Goal: Information Seeking & Learning: Learn about a topic

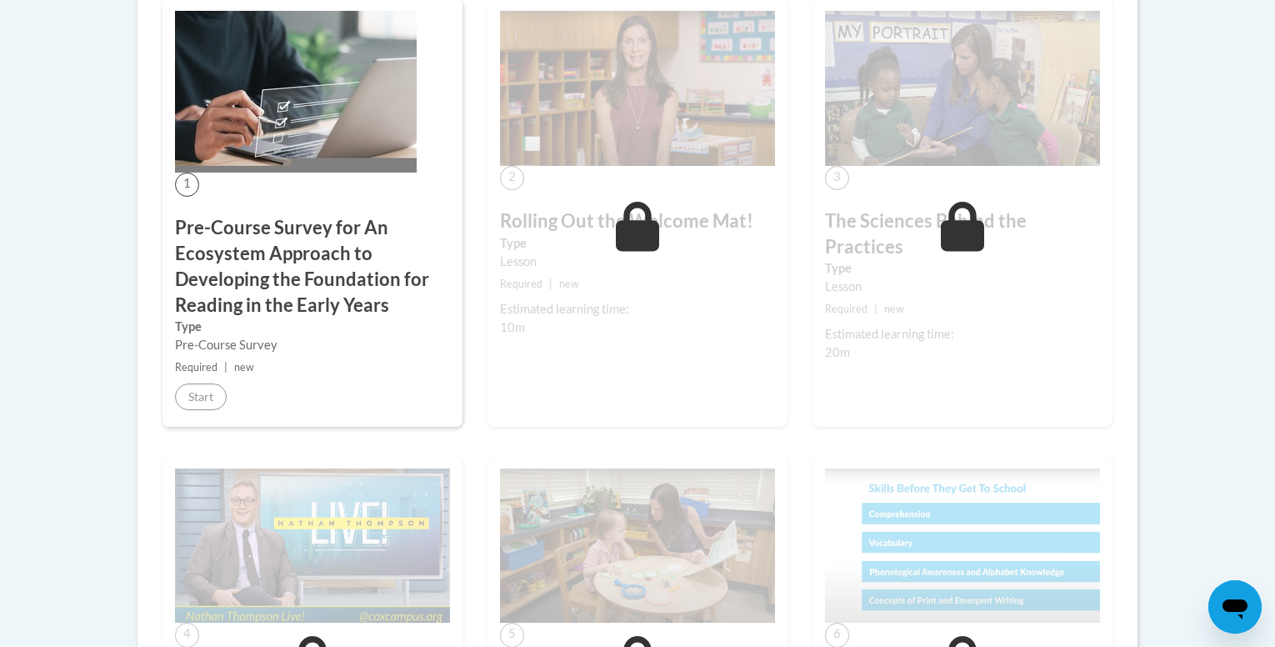
scroll to position [558, 0]
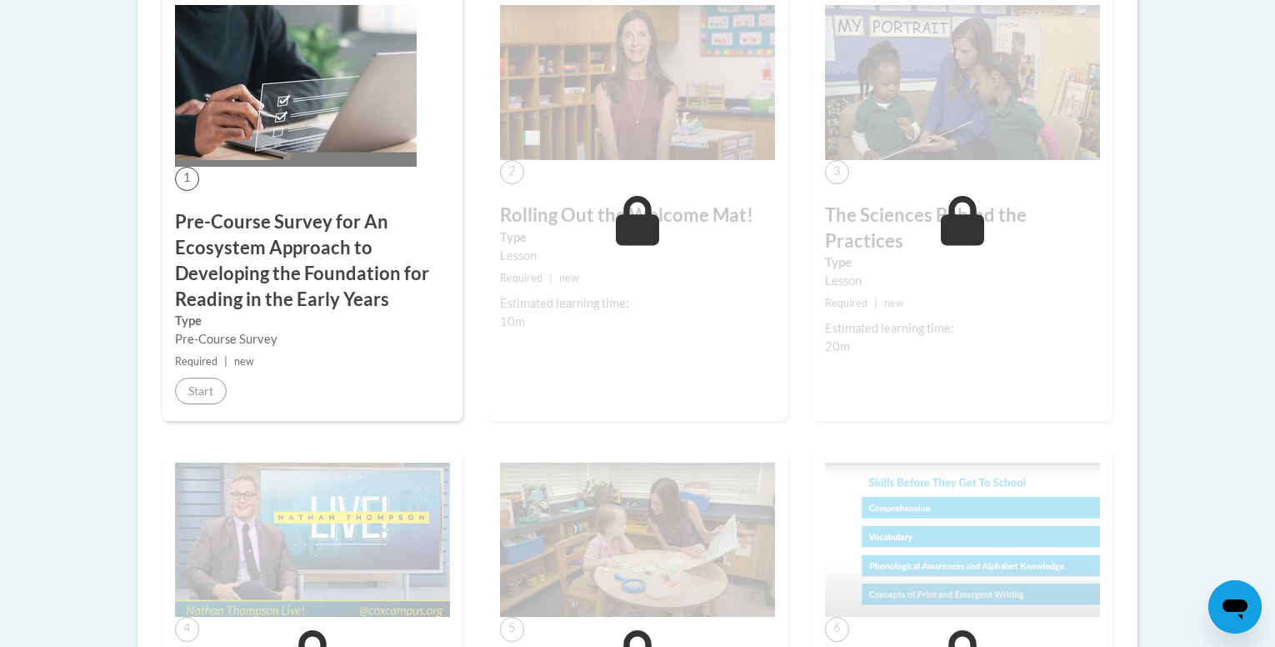
click at [1208, 215] on body "This site uses cookies to help improve your learning experience. By continuing …" at bounding box center [637, 613] width 1275 height 2342
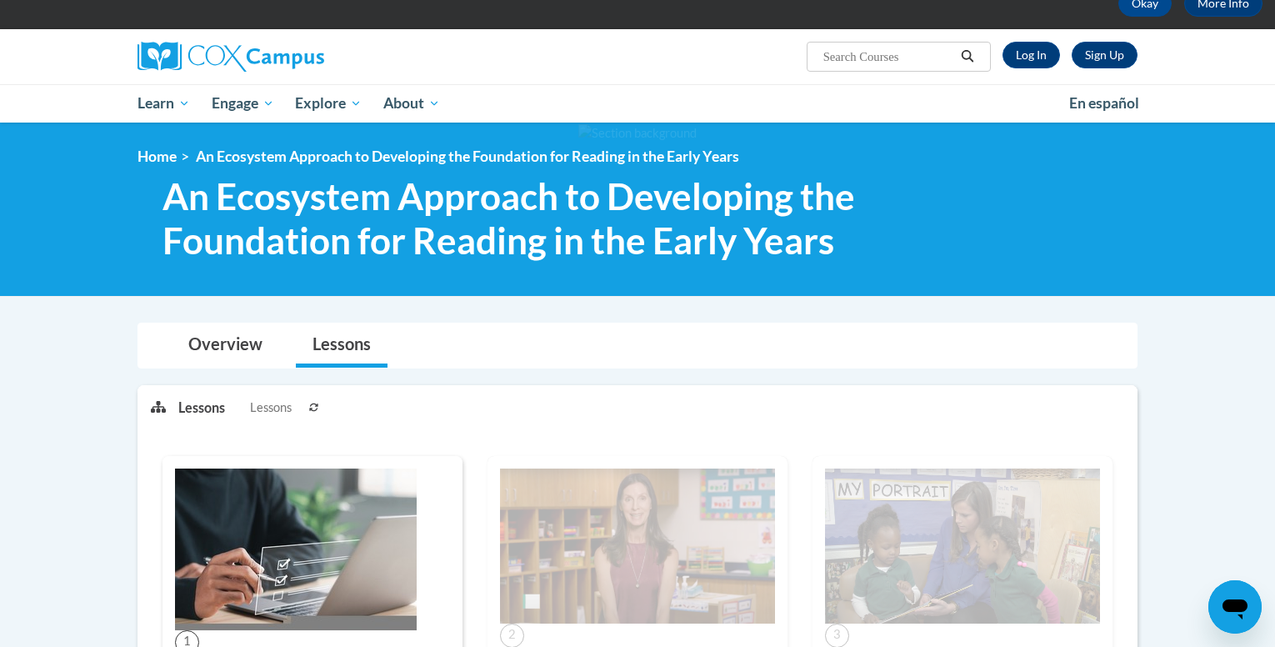
scroll to position [0, 0]
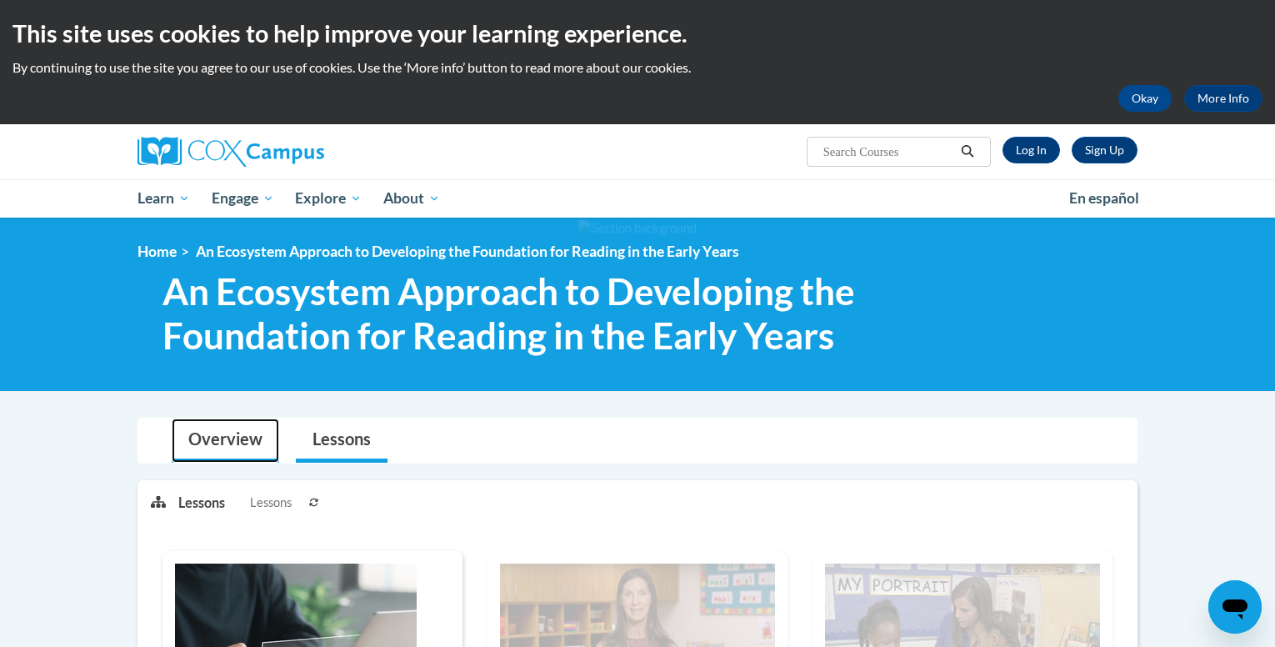
click at [248, 452] on link "Overview" at bounding box center [226, 440] width 108 height 44
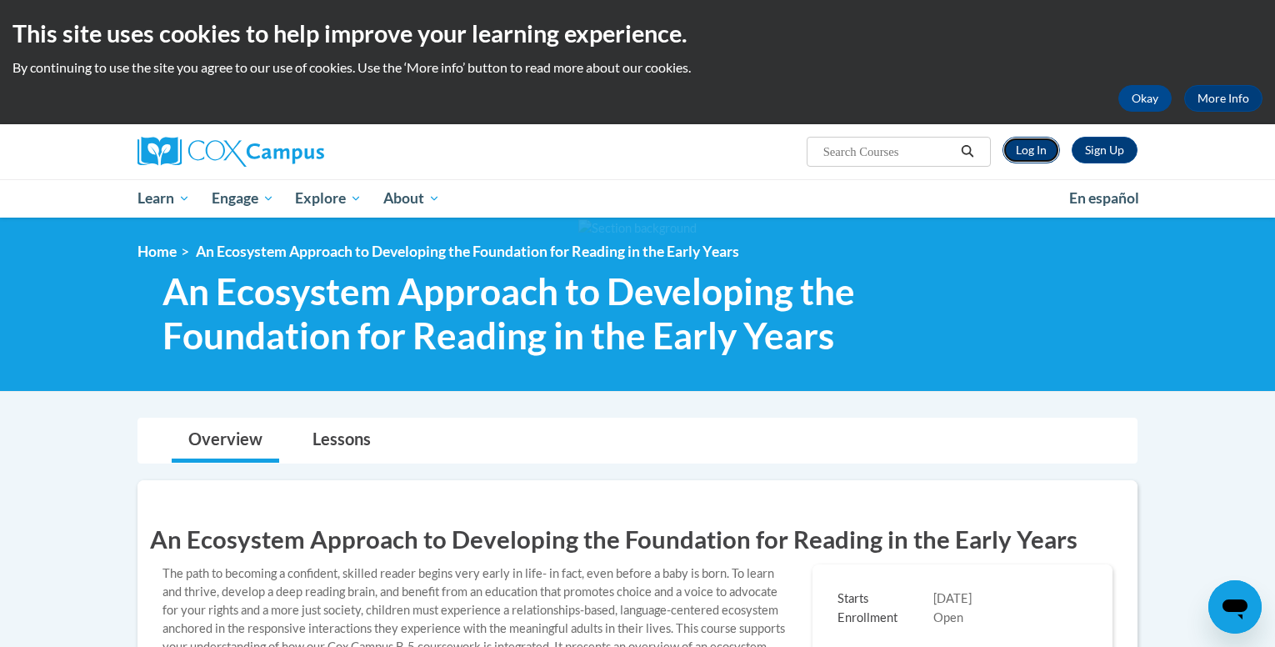
click at [1033, 143] on link "Log In" at bounding box center [1032, 150] width 58 height 27
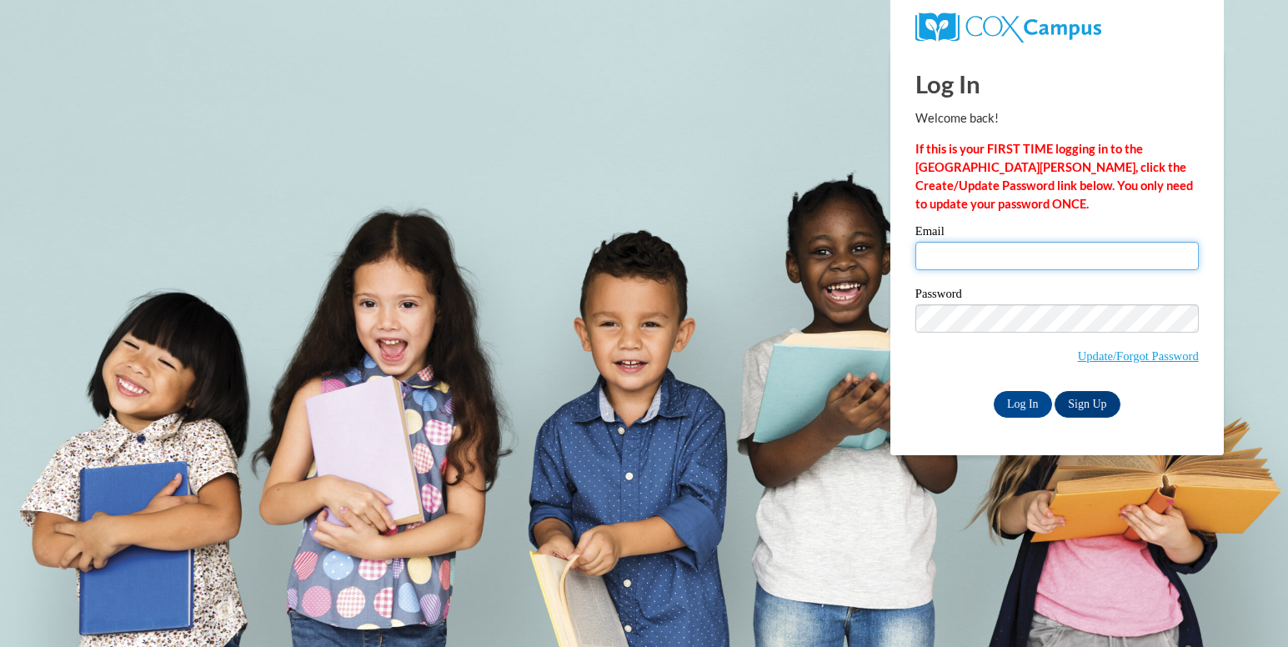
click at [983, 255] on input "Email" at bounding box center [1056, 256] width 283 height 28
type input "desireewashington951@gmail.com"
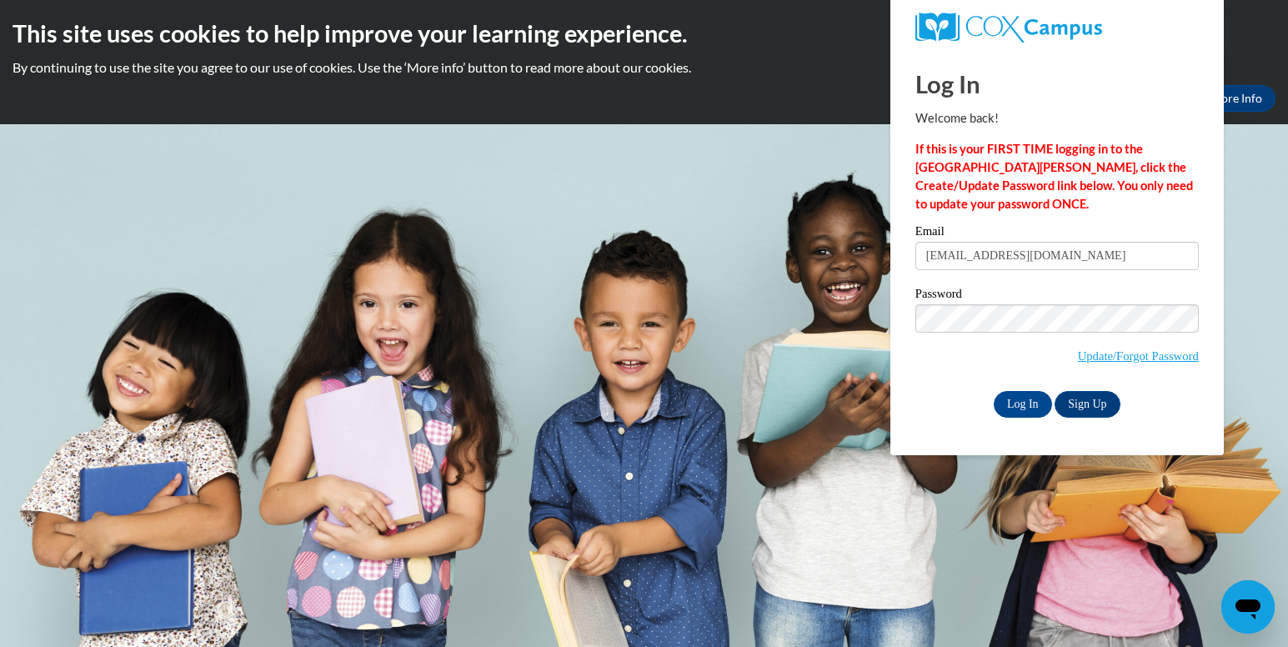
click at [1136, 295] on label "Password" at bounding box center [1056, 296] width 283 height 17
click at [1008, 408] on input "Log In" at bounding box center [1022, 404] width 58 height 27
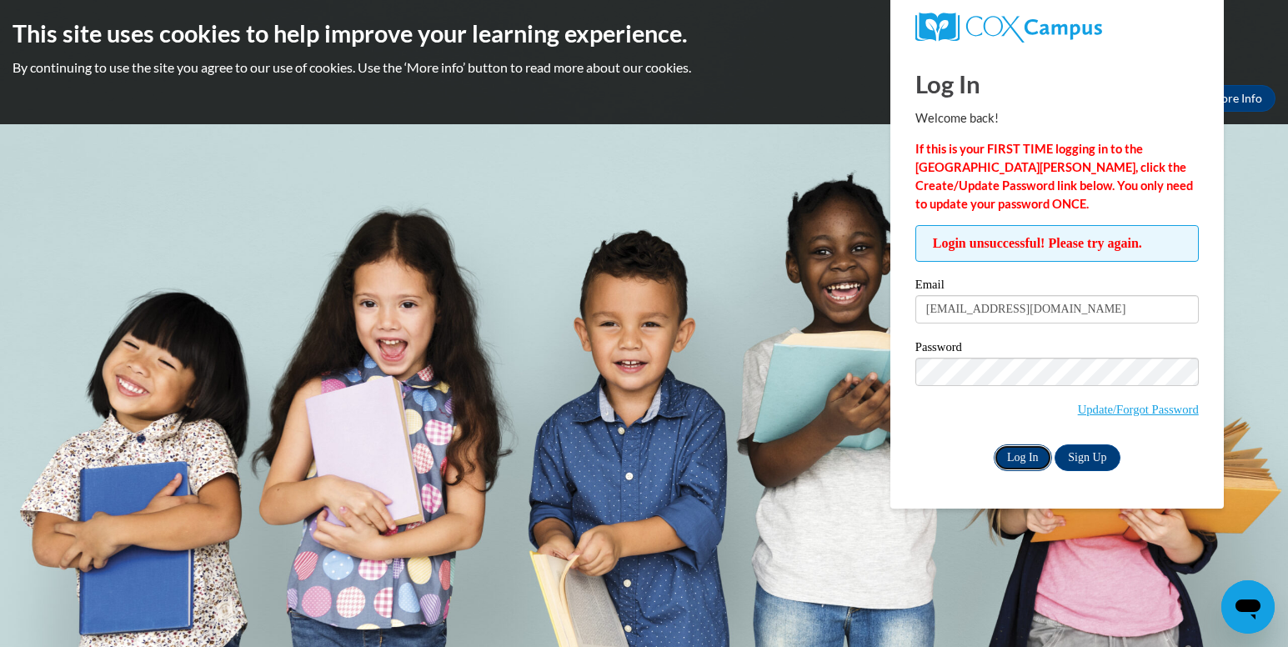
click at [1023, 465] on input "Log In" at bounding box center [1022, 457] width 58 height 27
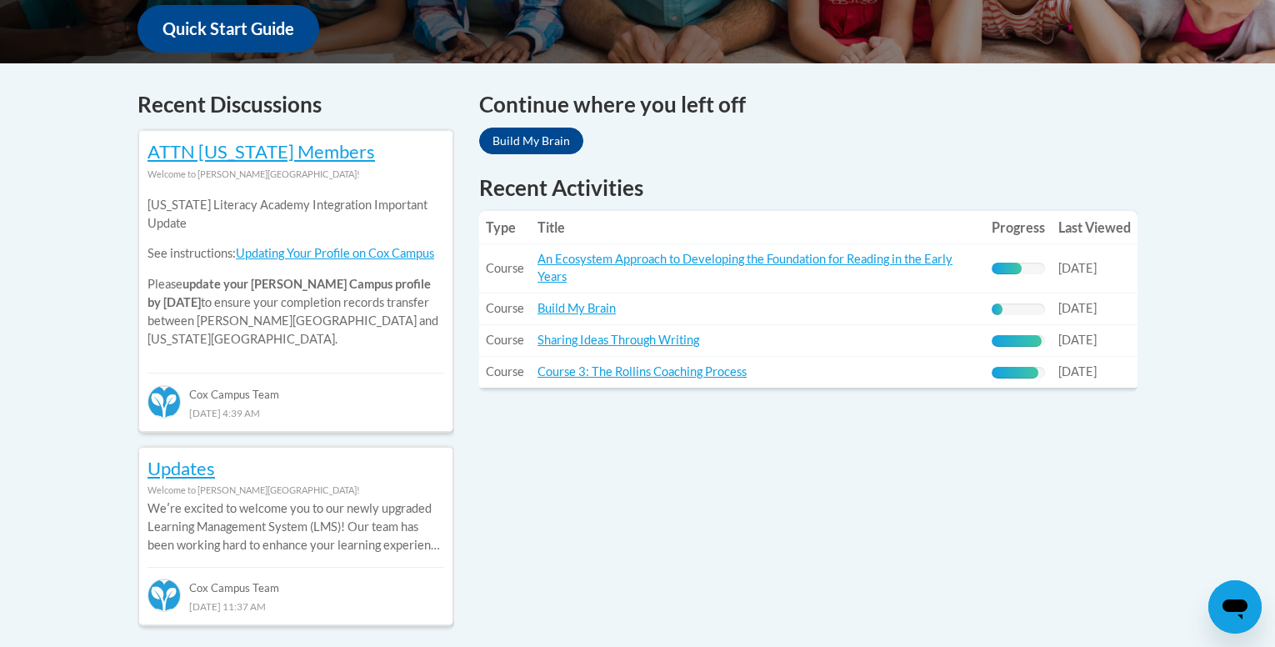
scroll to position [820, 0]
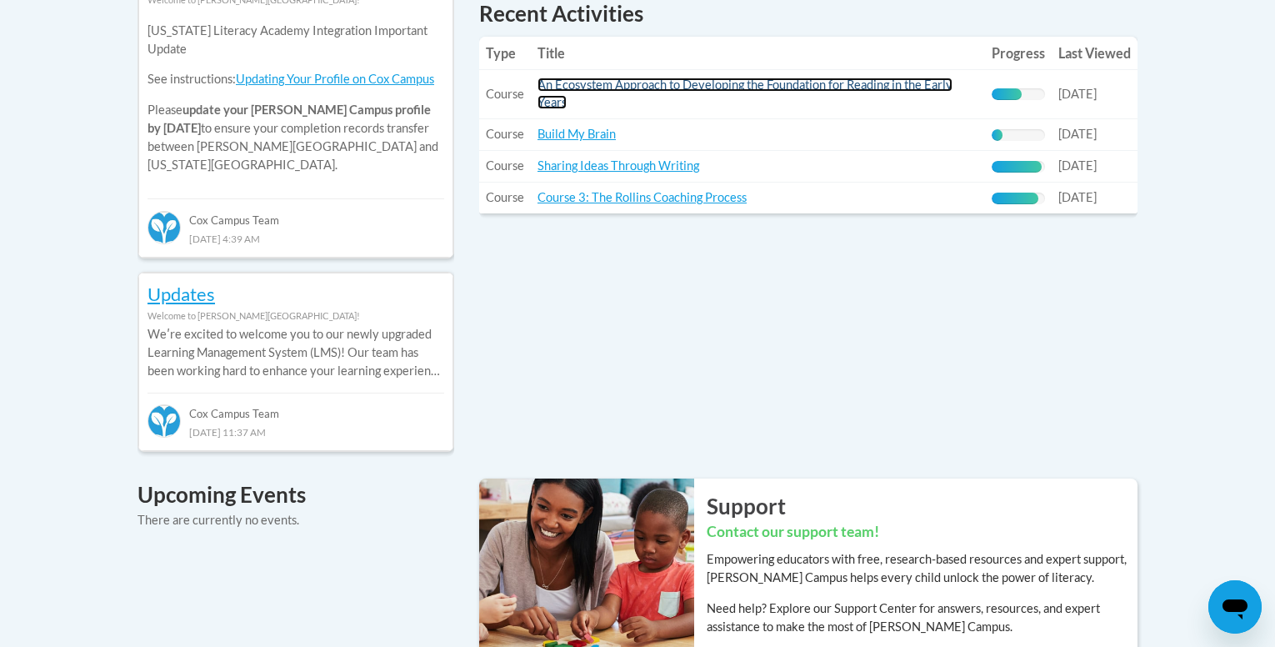
click at [592, 89] on link "An Ecosystem Approach to Developing the Foundation for Reading in the Early Yea…" at bounding box center [745, 94] width 415 height 32
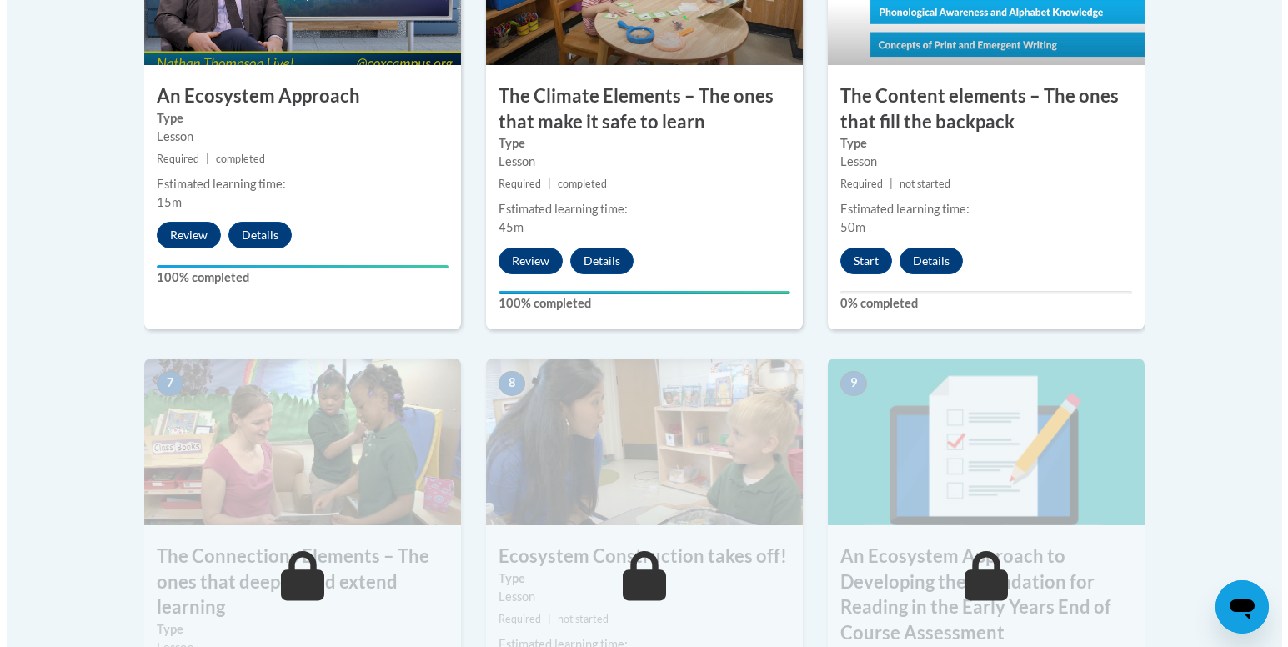
scroll to position [1203, 0]
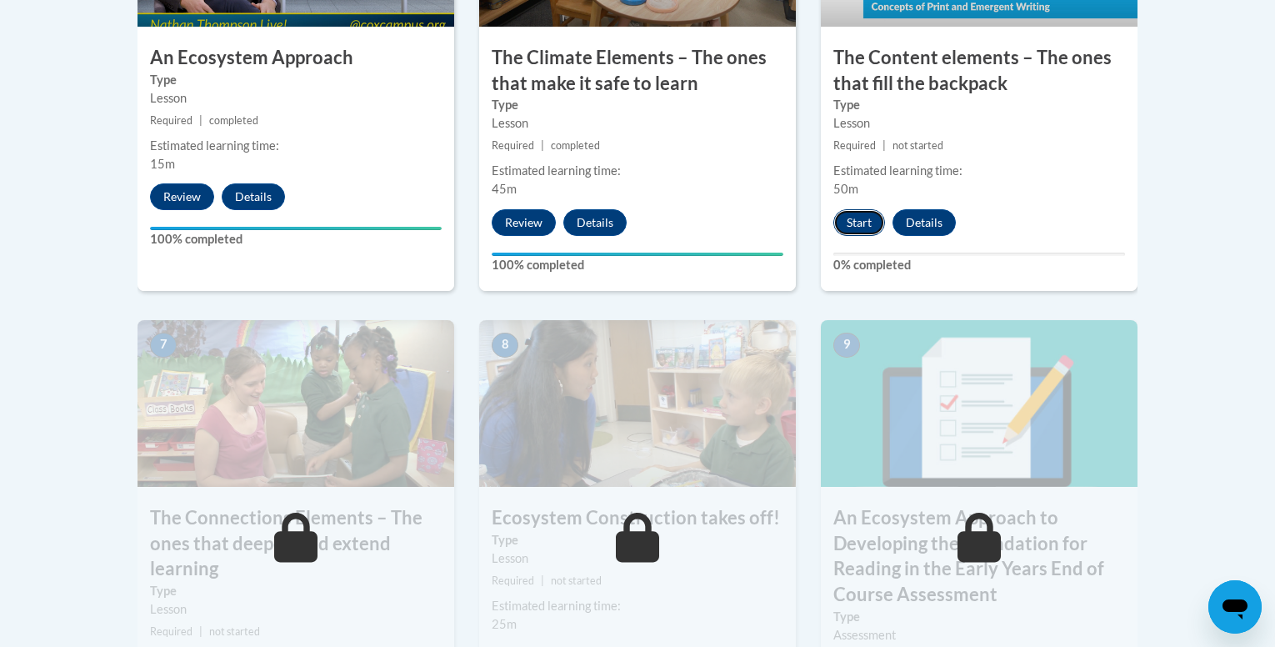
click at [855, 222] on button "Start" at bounding box center [859, 222] width 52 height 27
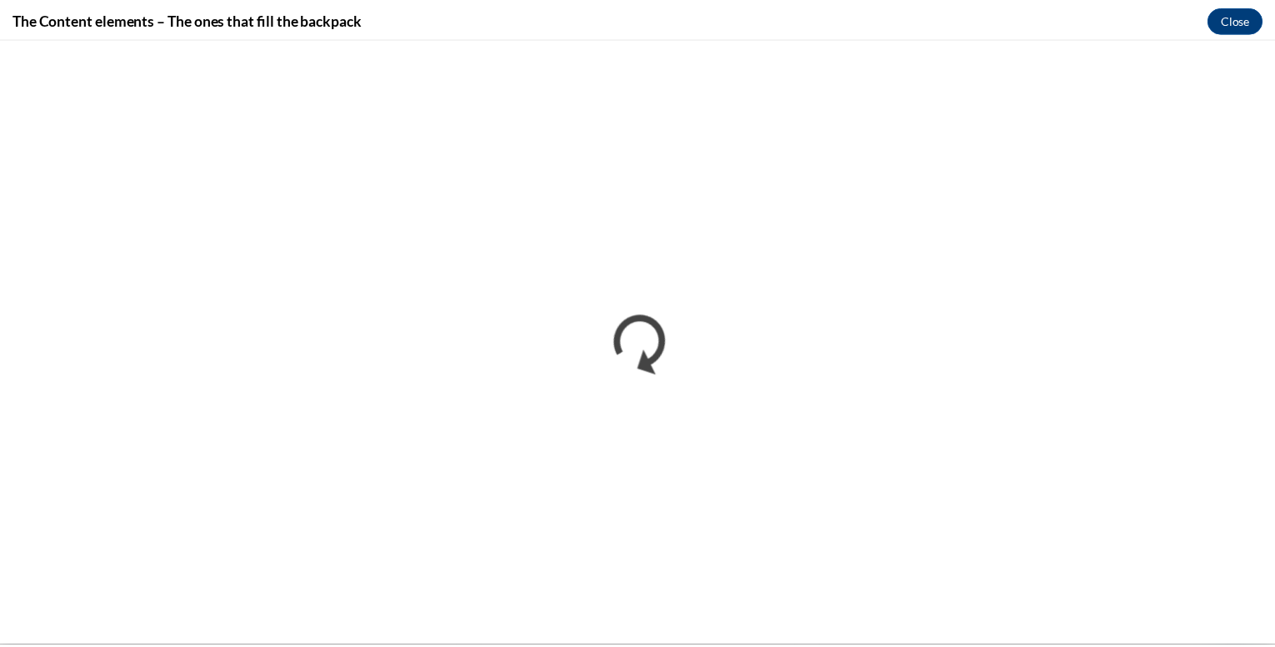
scroll to position [0, 0]
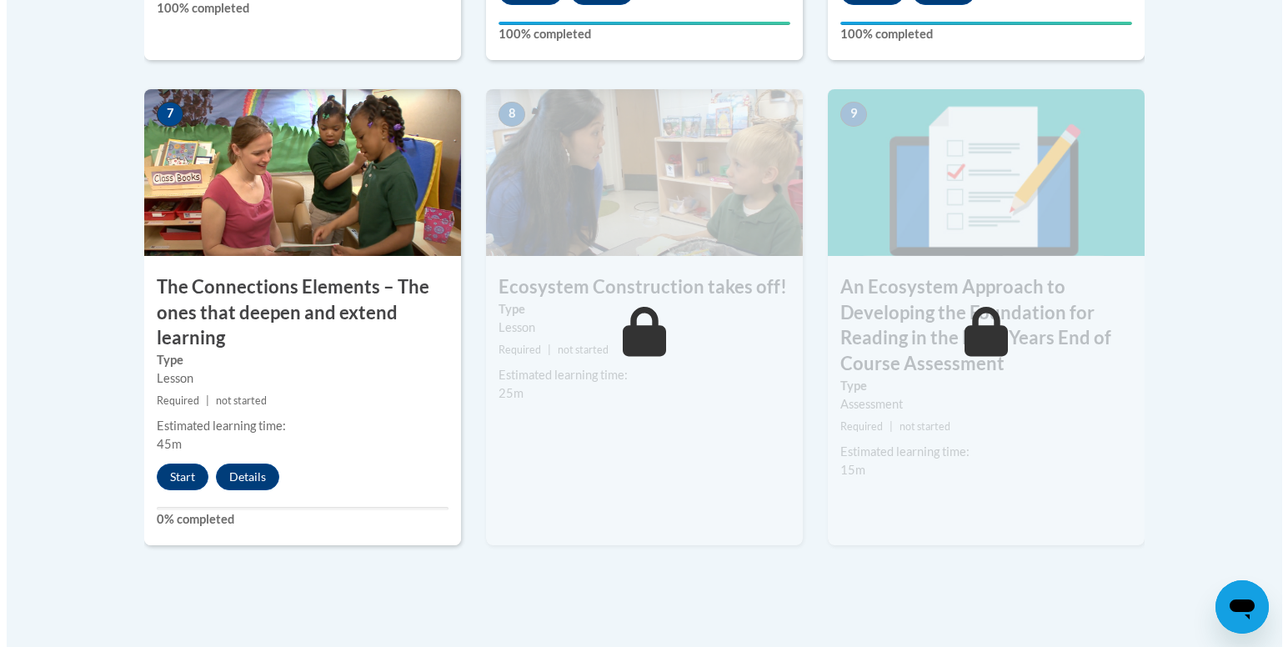
scroll to position [1500, 0]
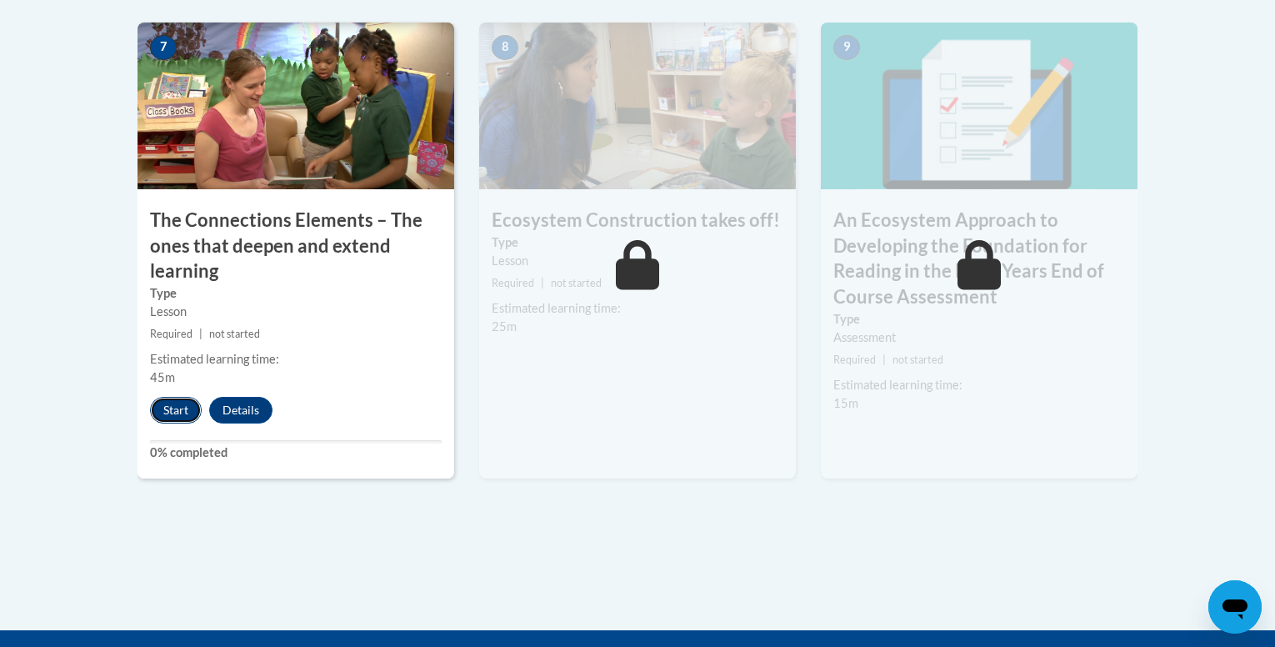
click at [165, 412] on button "Start" at bounding box center [176, 410] width 52 height 27
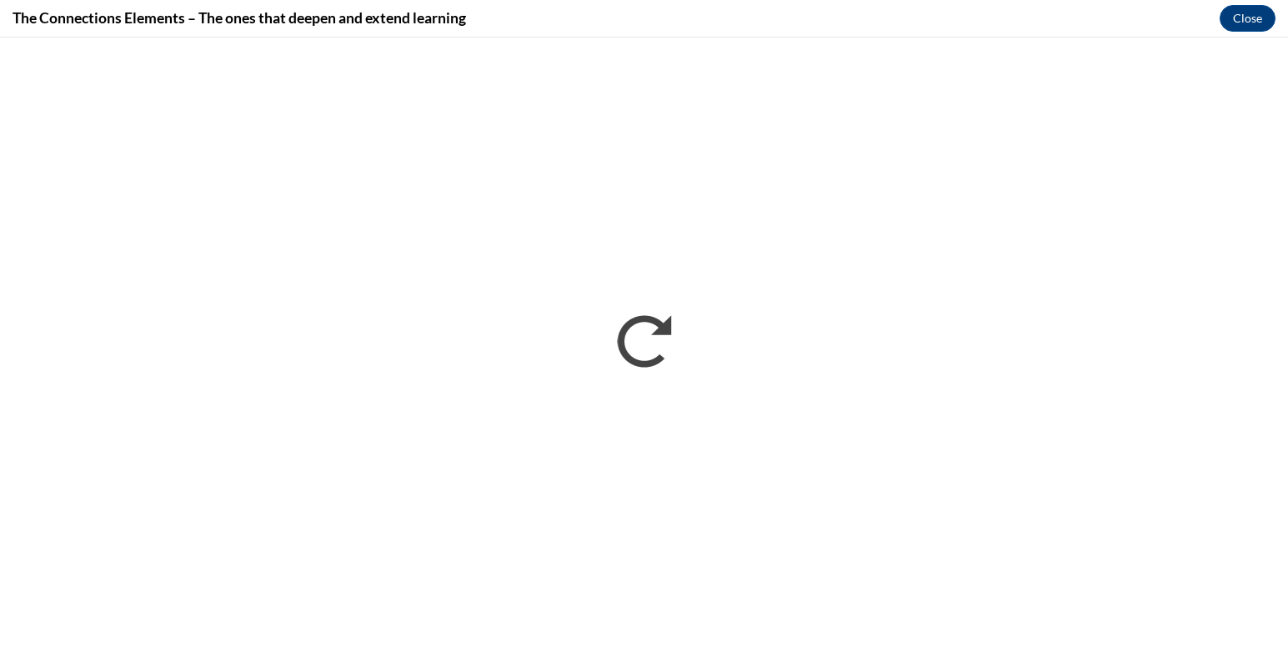
scroll to position [0, 0]
